Goal: Find contact information: Obtain details needed to contact an individual or organization

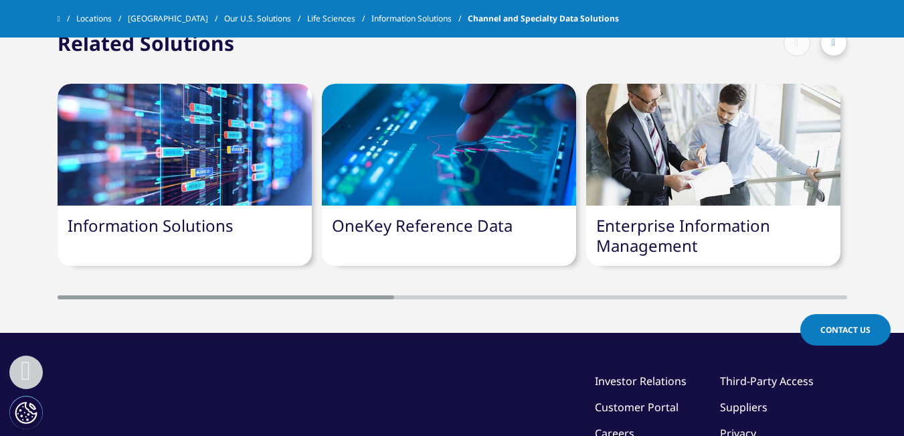
scroll to position [4946, 0]
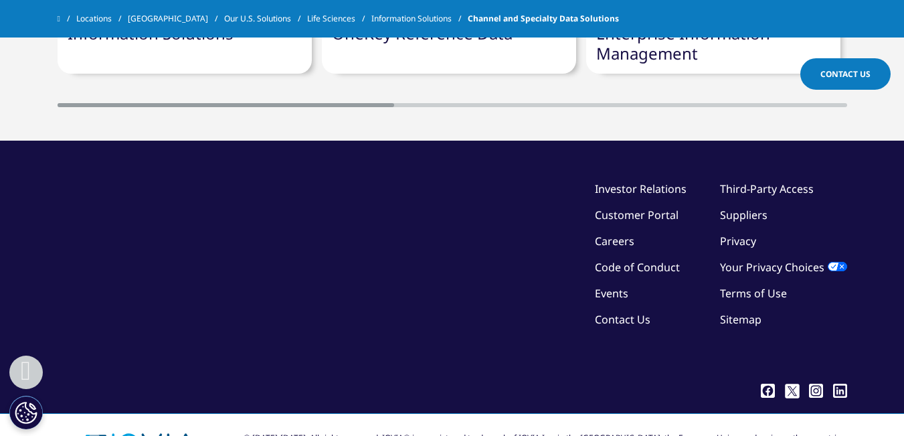
click at [846, 384] on icon at bounding box center [840, 391] width 14 height 14
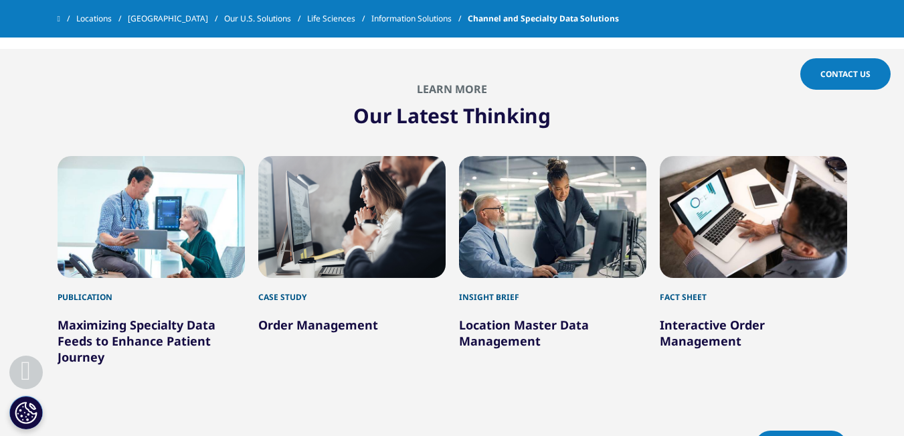
scroll to position [4946, 0]
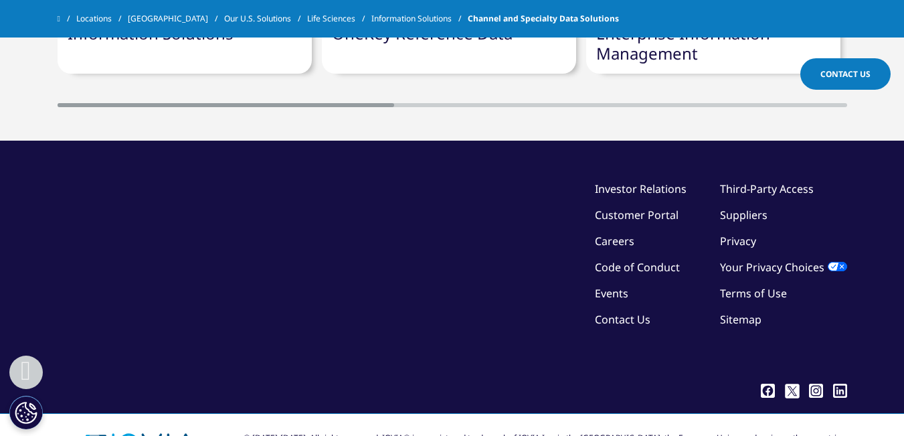
click at [623, 312] on link "Contact Us" at bounding box center [623, 319] width 56 height 15
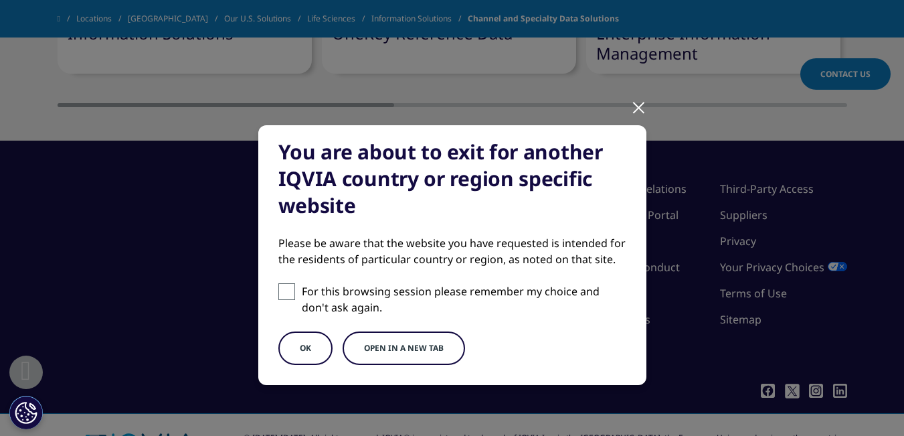
click at [305, 348] on button "OK" at bounding box center [305, 347] width 54 height 33
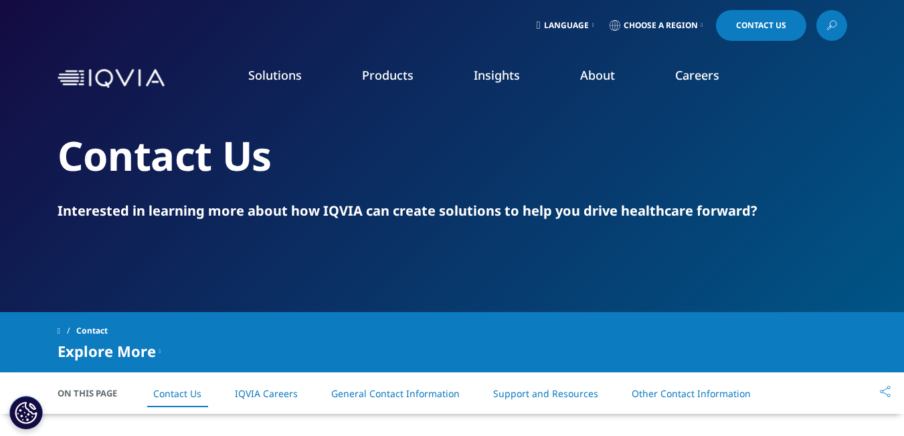
click at [94, 78] on img at bounding box center [111, 78] width 107 height 19
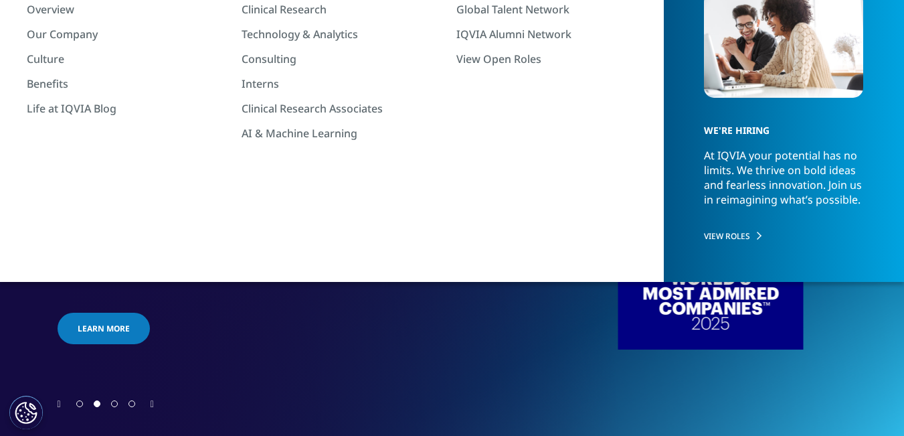
scroll to position [134, 0]
